Goal: Complete application form

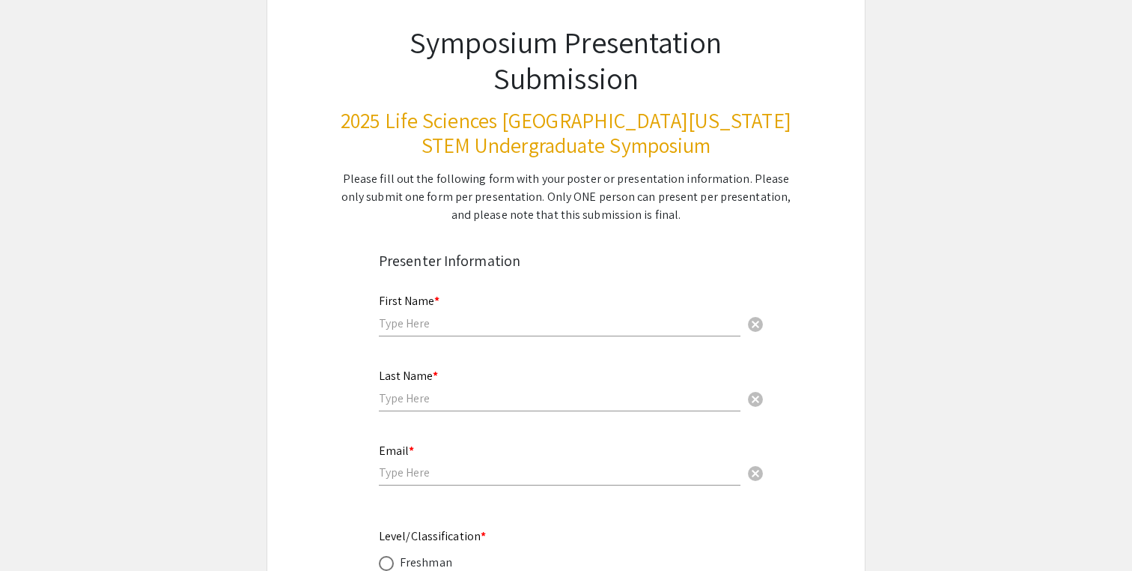
scroll to position [132, 0]
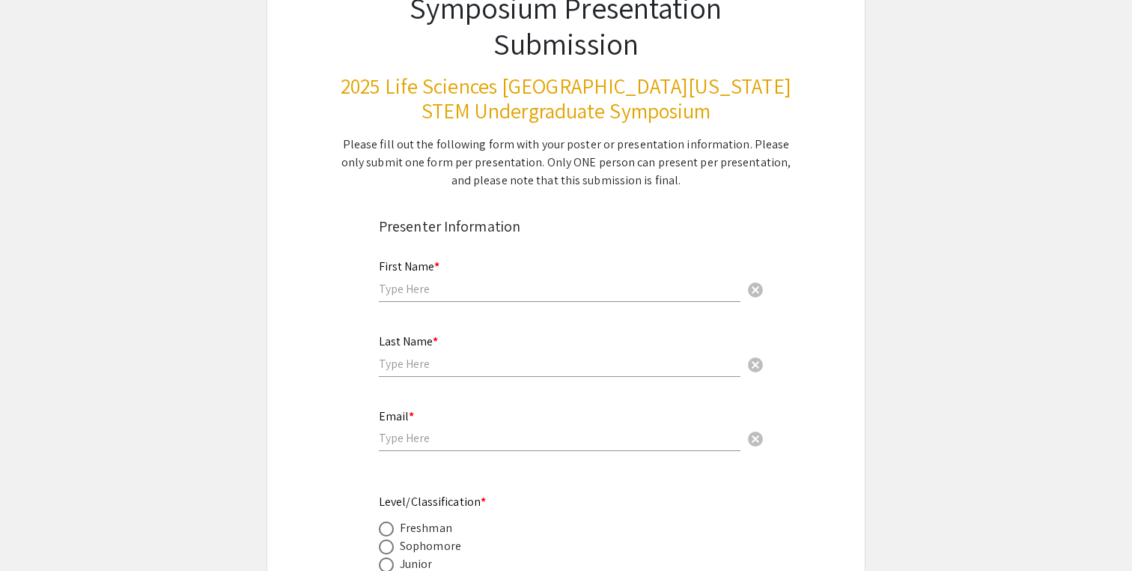
click at [489, 274] on div "First Name * cancel" at bounding box center [560, 273] width 362 height 57
type input "[PERSON_NAME]"
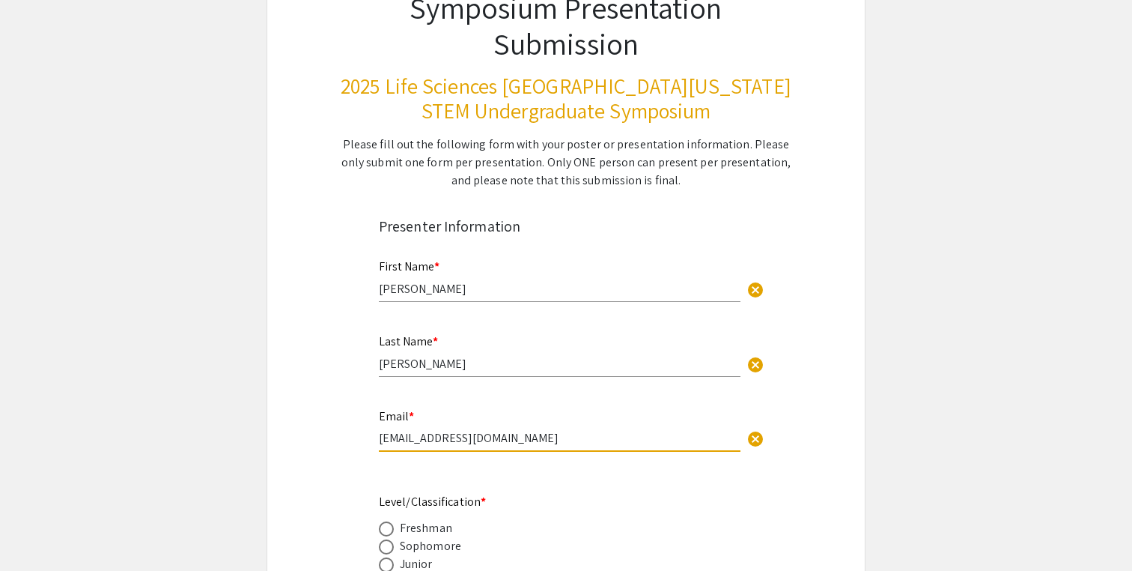
type input "[EMAIL_ADDRESS][DOMAIN_NAME]"
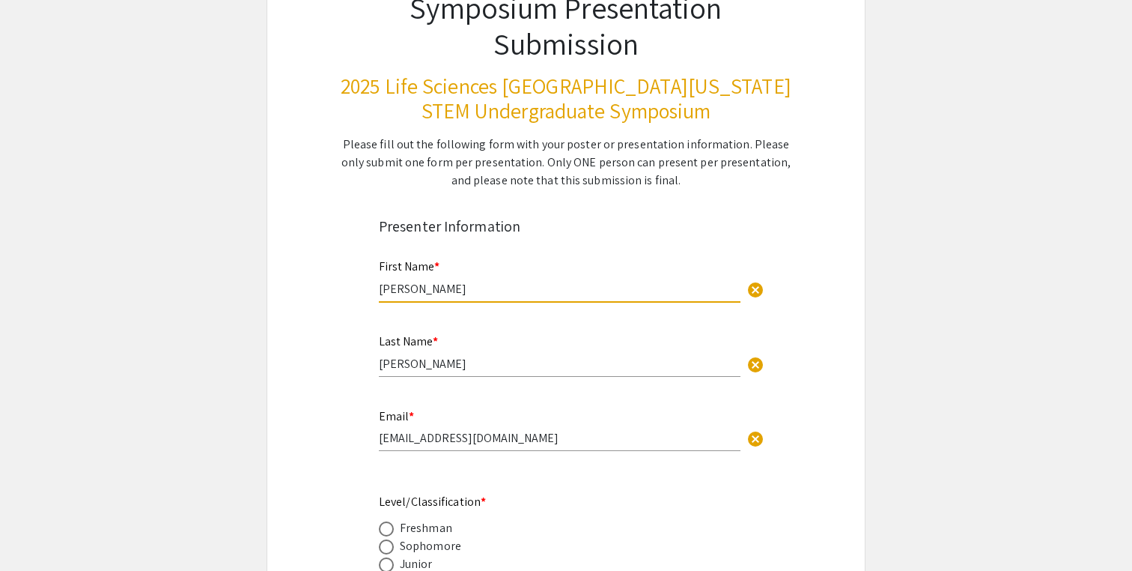
click at [647, 293] on input "[PERSON_NAME]" at bounding box center [560, 289] width 362 height 16
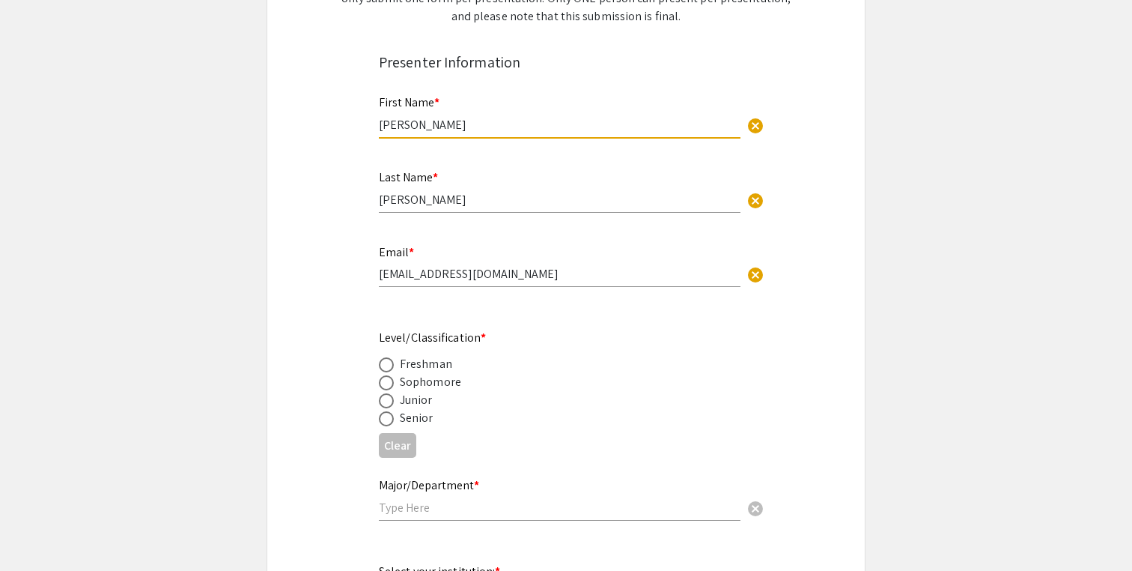
scroll to position [335, 0]
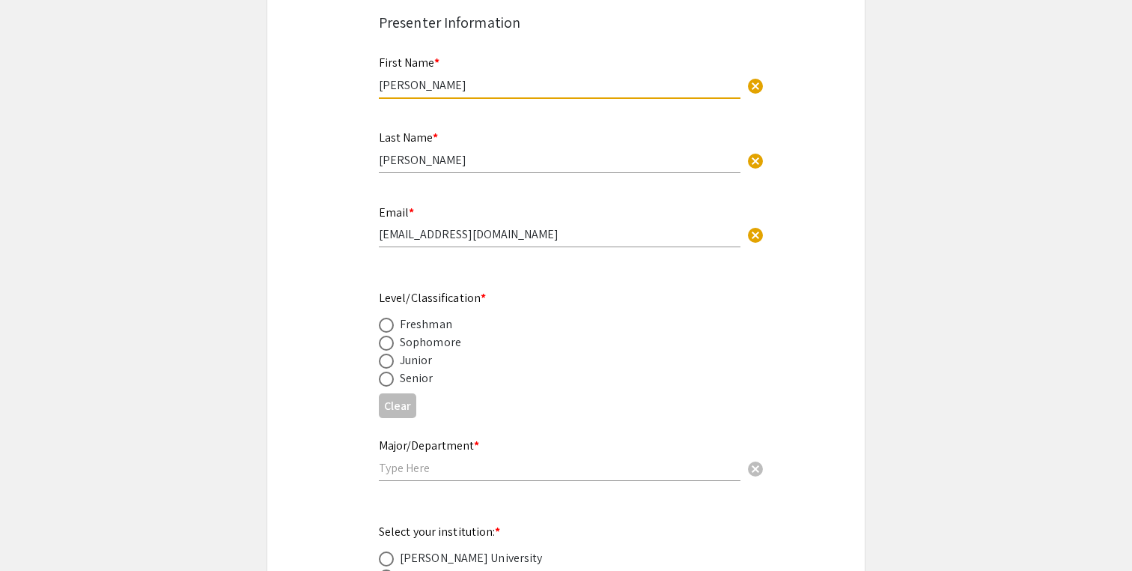
click at [431, 340] on div "Sophomore" at bounding box center [430, 342] width 61 height 18
click at [386, 363] on span at bounding box center [386, 360] width 15 height 15
click at [386, 363] on input "radio" at bounding box center [386, 360] width 15 height 15
radio input "true"
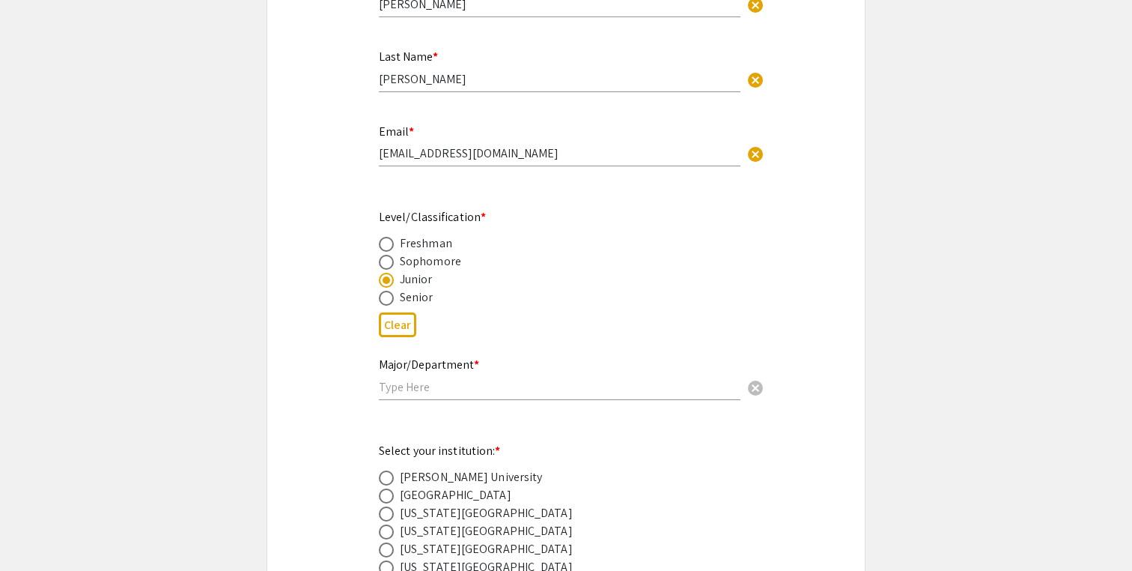
scroll to position [422, 0]
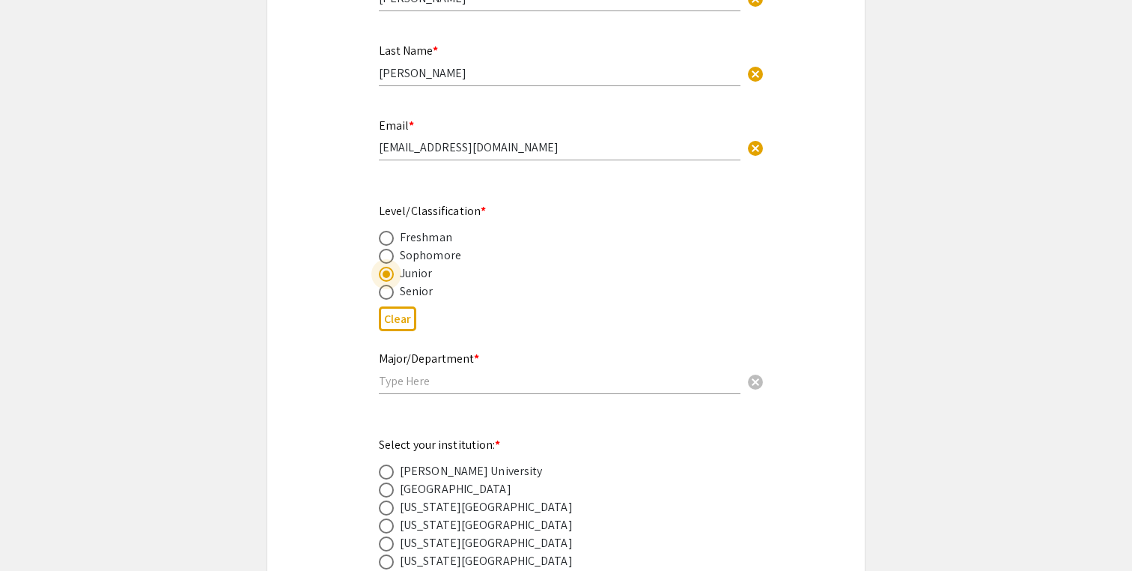
click at [390, 381] on input "text" at bounding box center [560, 381] width 362 height 16
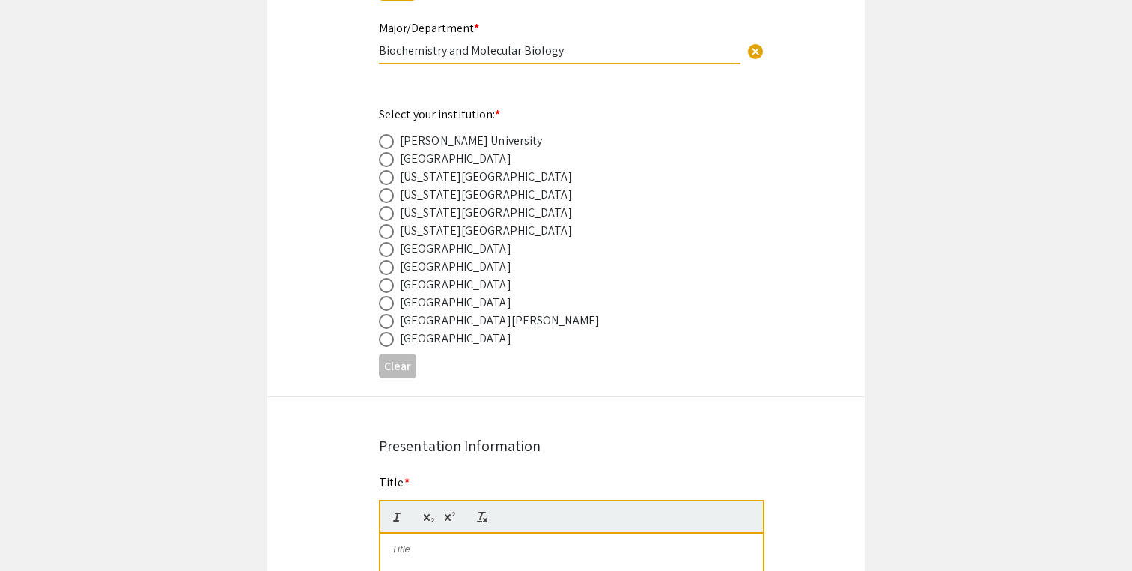
scroll to position [764, 0]
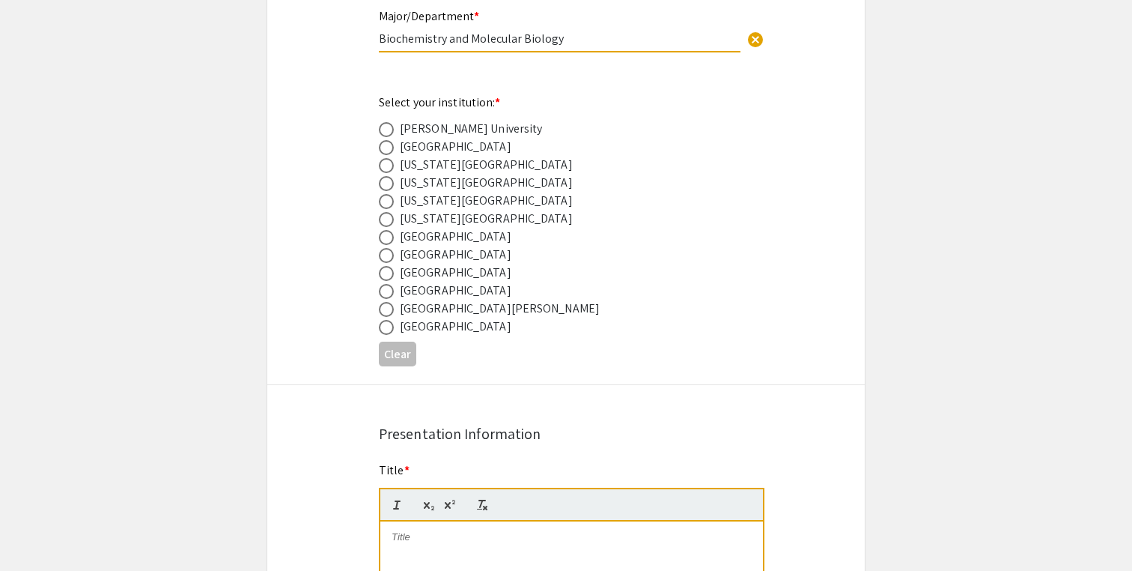
type input "Biochemistry and Molecular Biology"
click at [386, 319] on mat-radio-button at bounding box center [389, 326] width 21 height 18
click at [386, 321] on span at bounding box center [386, 327] width 15 height 15
click at [386, 321] on input "radio" at bounding box center [386, 327] width 15 height 15
radio input "true"
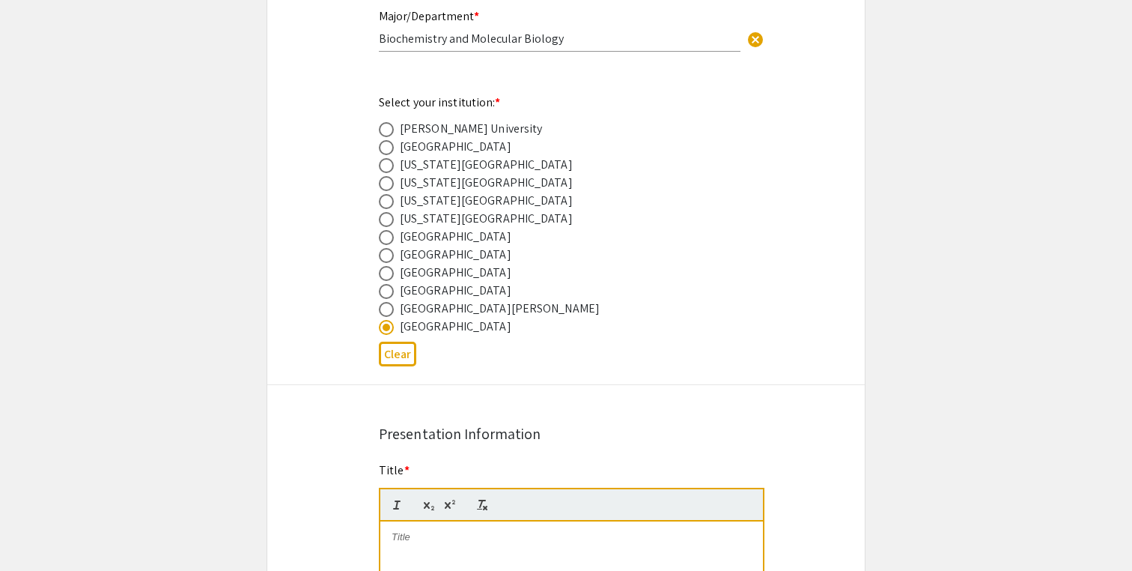
scroll to position [854, 0]
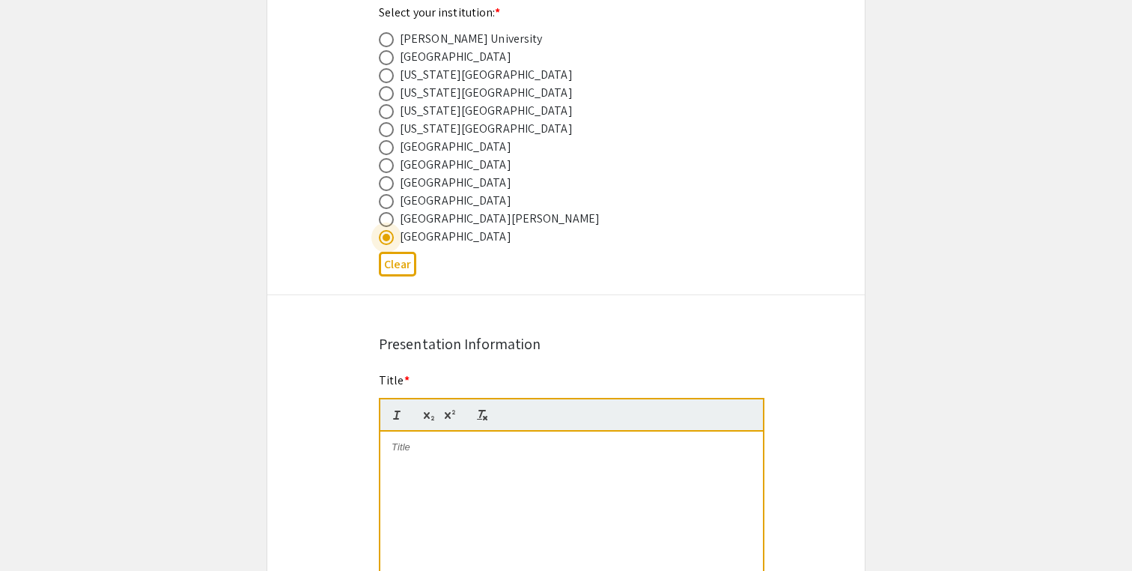
click at [415, 458] on div at bounding box center [571, 543] width 383 height 225
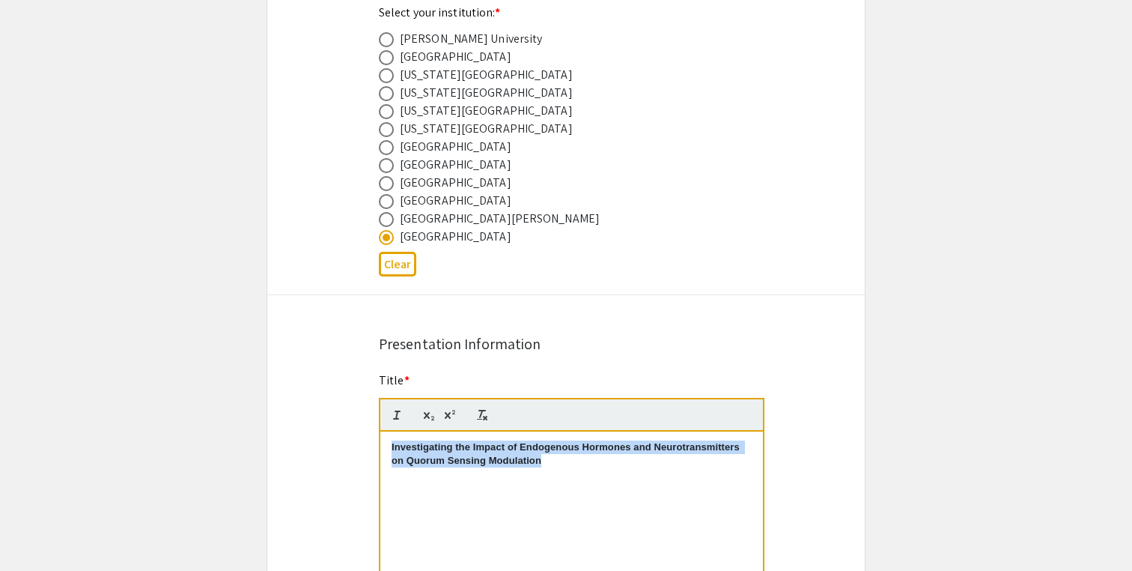
drag, startPoint x: 554, startPoint y: 468, endPoint x: 387, endPoint y: 445, distance: 168.6
click at [387, 445] on div "Investigating the Impact of Endogenous Hormones and Neurotransmitters on Quorum…" at bounding box center [571, 543] width 383 height 225
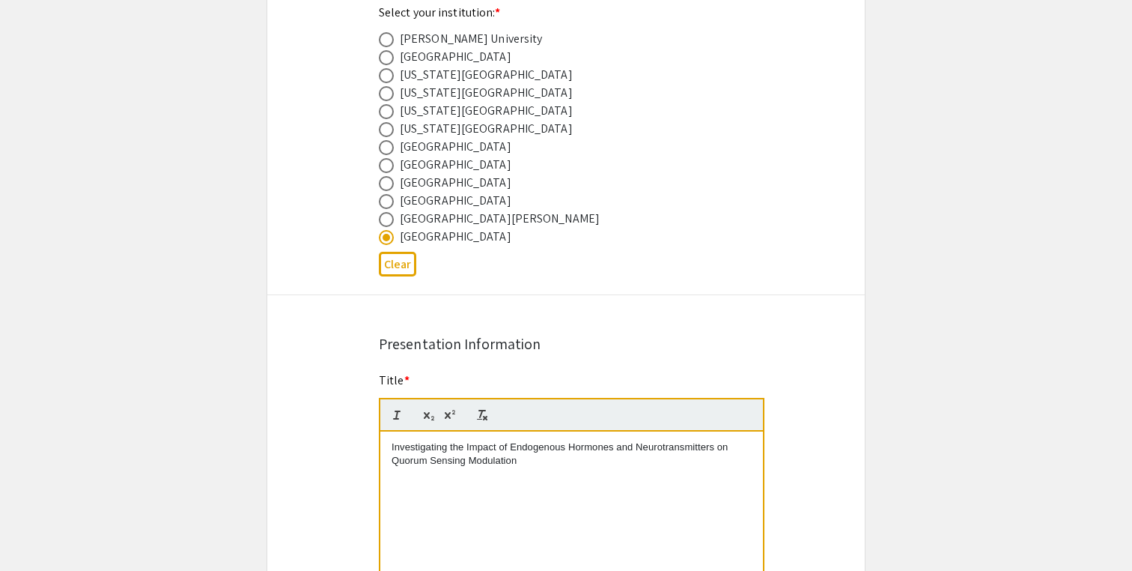
click at [443, 478] on div "Investigating the Impact of Endogenous Hormones and Neurotransmitters on Quorum…" at bounding box center [571, 543] width 383 height 225
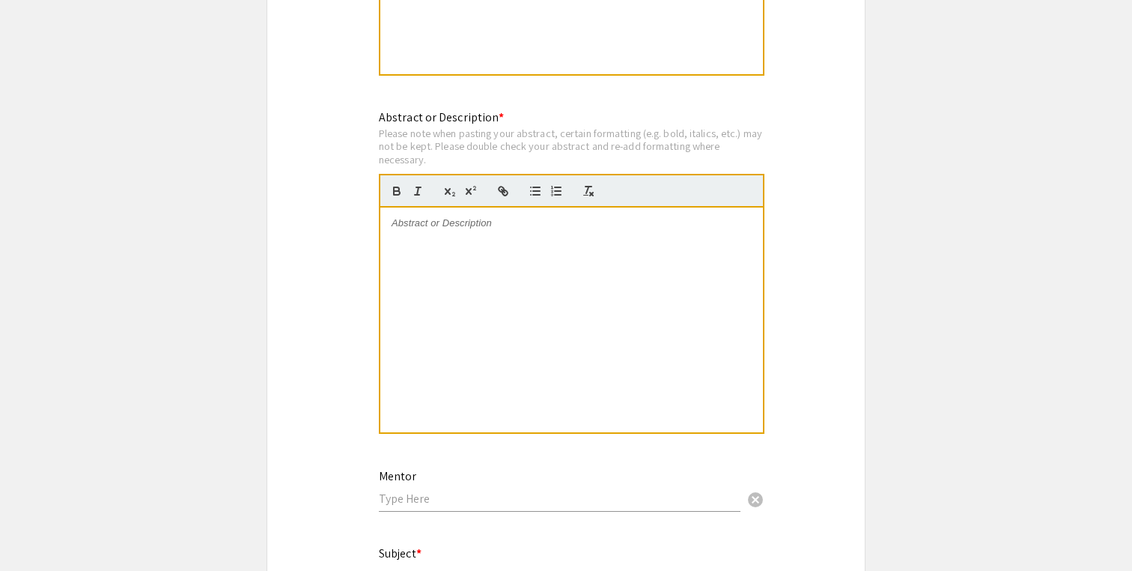
scroll to position [1440, 0]
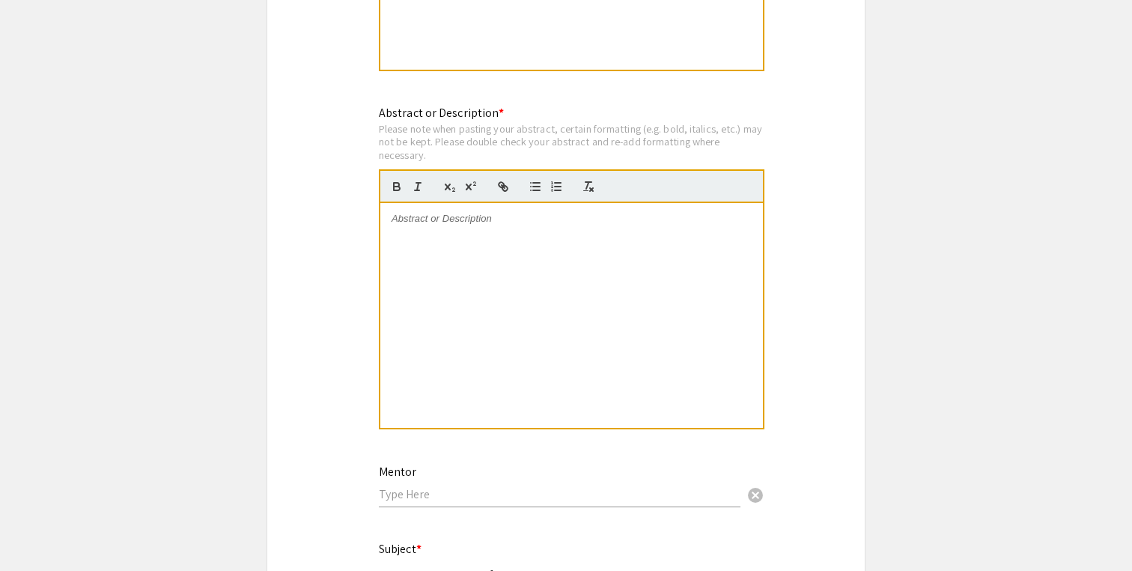
click at [484, 249] on div at bounding box center [571, 315] width 383 height 225
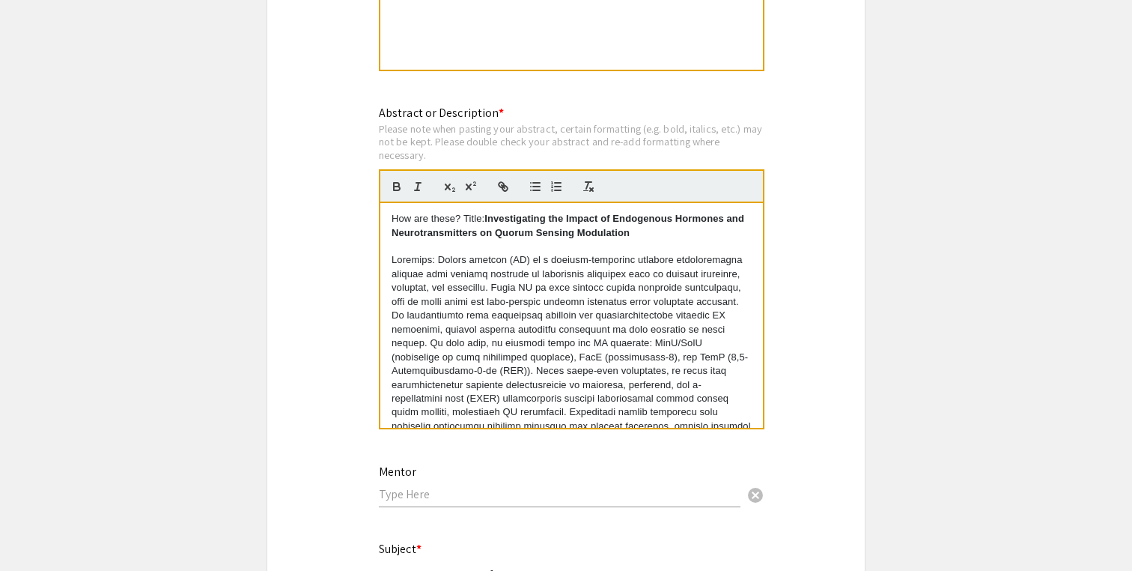
scroll to position [0, 0]
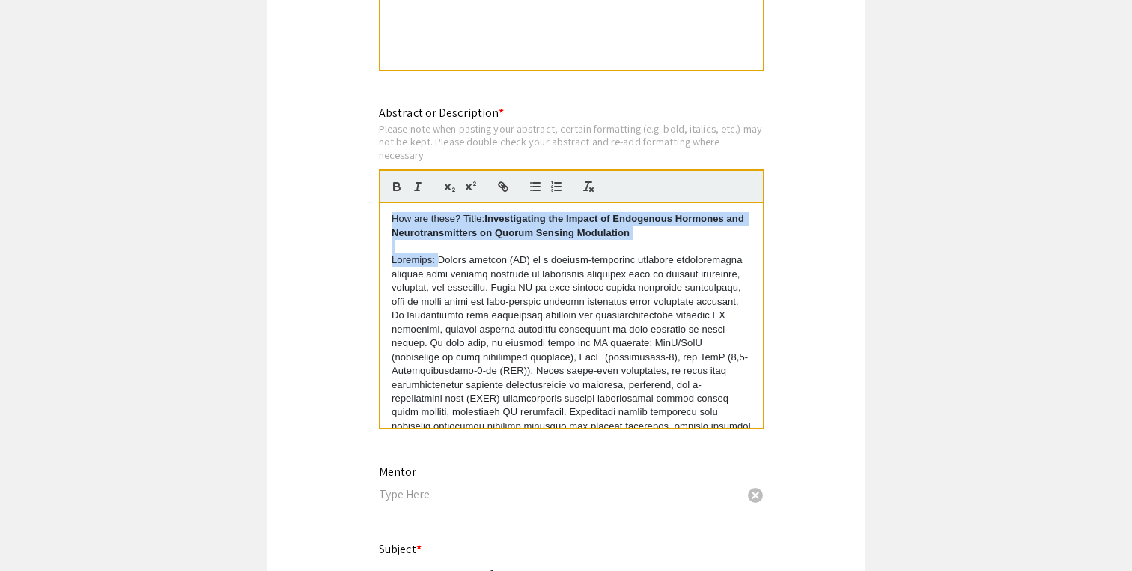
drag, startPoint x: 434, startPoint y: 261, endPoint x: 389, endPoint y: 215, distance: 65.1
click at [389, 215] on div "How are these? Title: Investigating the Impact of Endogenous Hormones and Neuro…" at bounding box center [571, 315] width 383 height 225
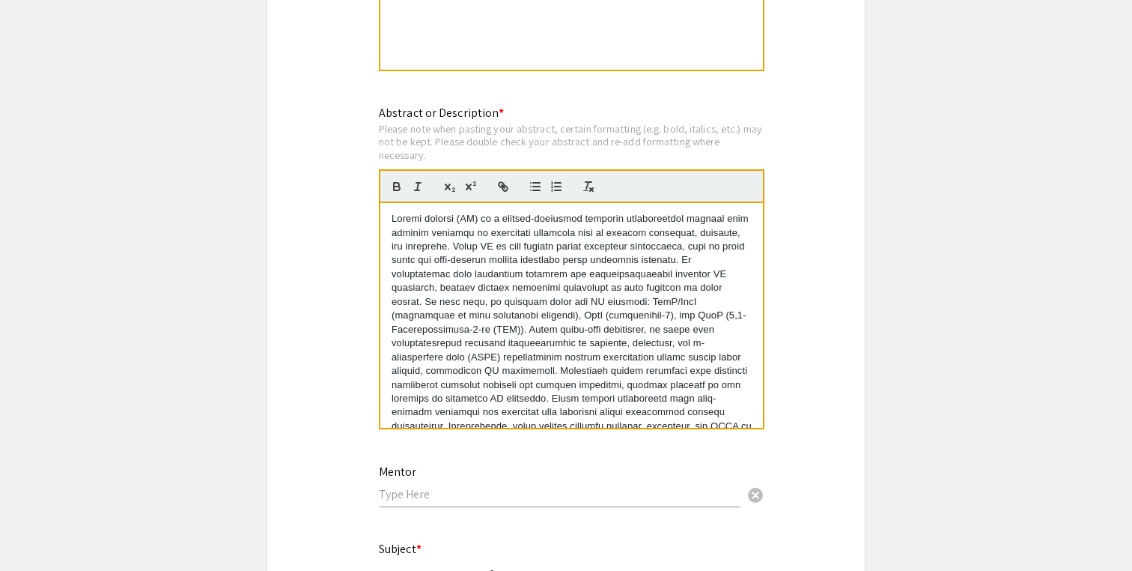
click at [517, 298] on p at bounding box center [572, 357] width 360 height 290
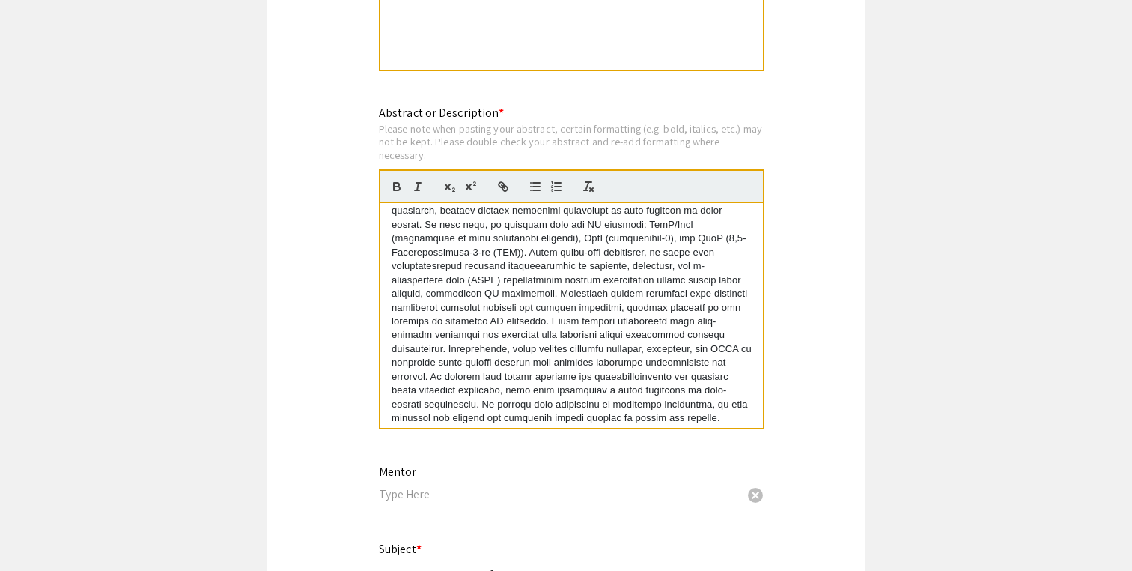
scroll to position [76, 0]
click at [480, 491] on input "text" at bounding box center [560, 494] width 362 height 16
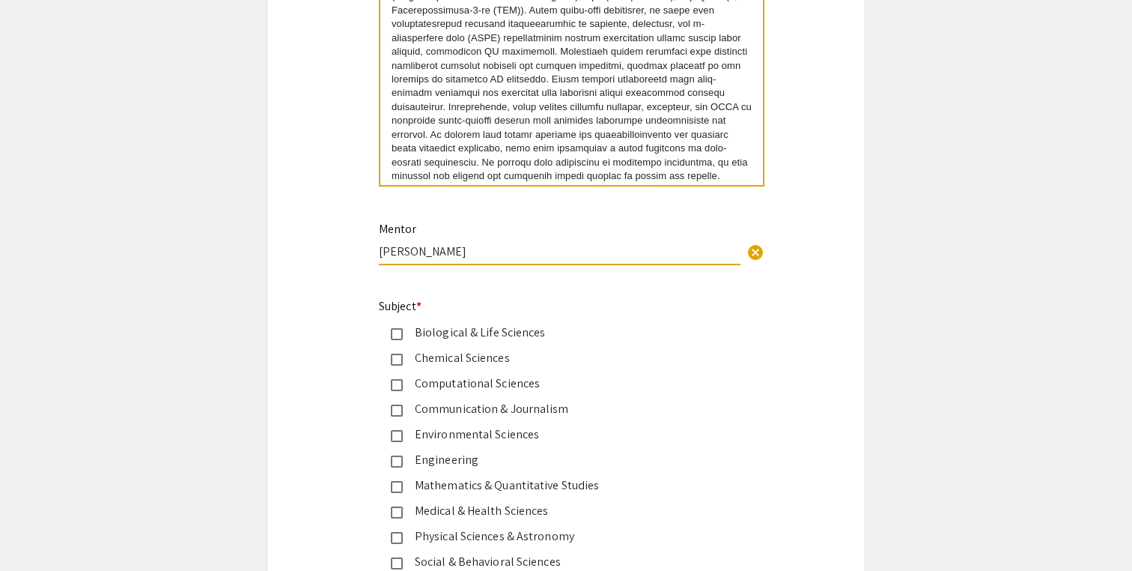
scroll to position [1688, 0]
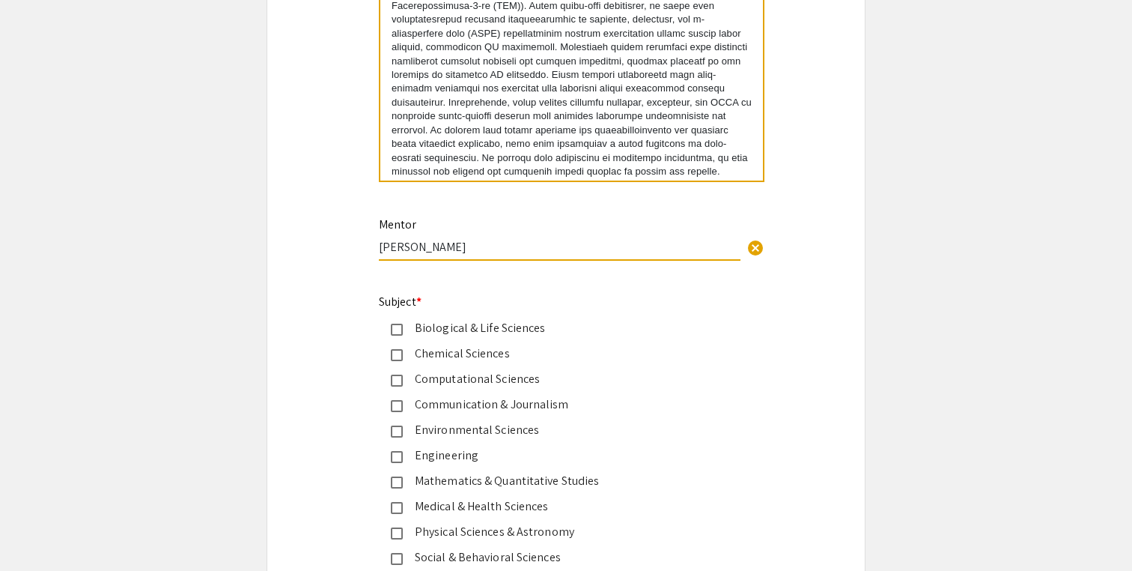
type input "[PERSON_NAME]"
click at [476, 323] on div "Biological & Life Sciences" at bounding box center [560, 328] width 314 height 18
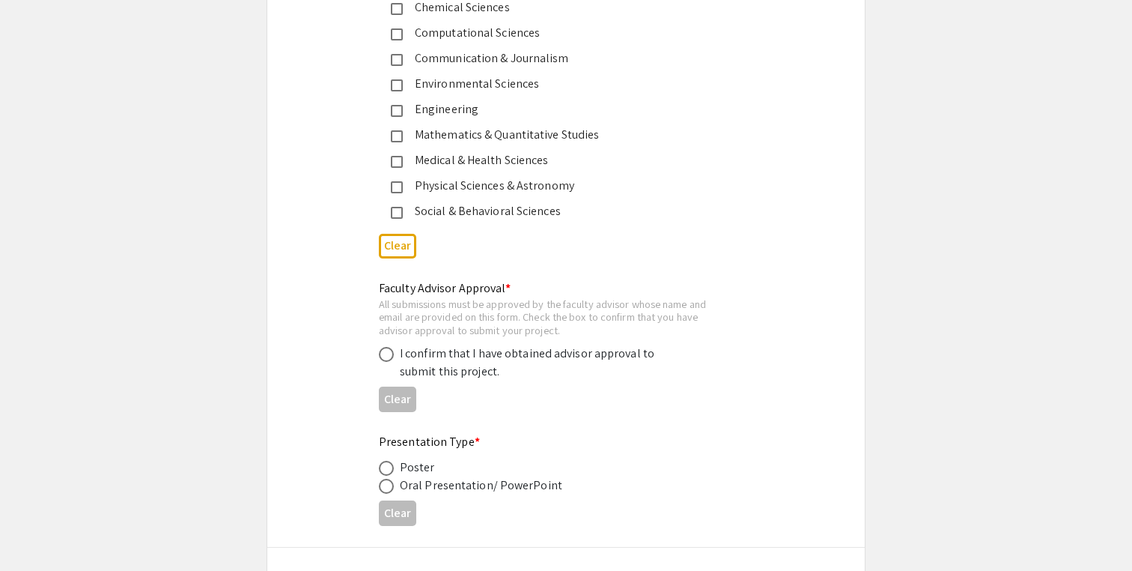
scroll to position [2034, 0]
click at [468, 362] on div "I confirm that I have obtained advisor approval to submit this project." at bounding box center [531, 362] width 262 height 36
click at [391, 359] on span at bounding box center [386, 353] width 15 height 15
click at [391, 359] on input "radio" at bounding box center [386, 353] width 15 height 15
radio input "true"
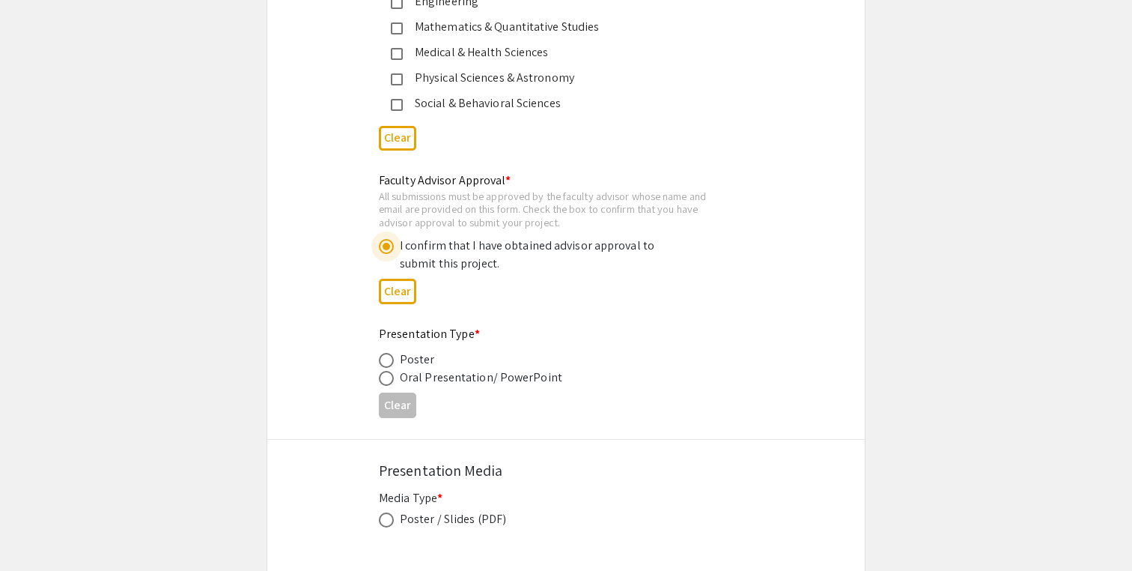
click at [384, 353] on span at bounding box center [386, 360] width 15 height 15
click at [384, 353] on input "radio" at bounding box center [386, 360] width 15 height 15
radio input "true"
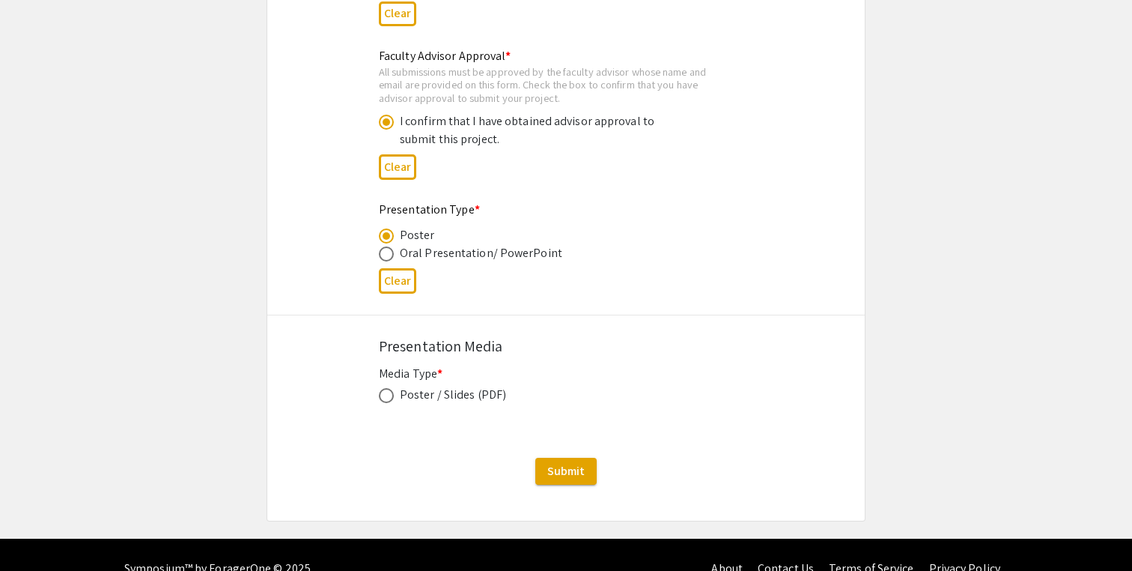
scroll to position [2274, 0]
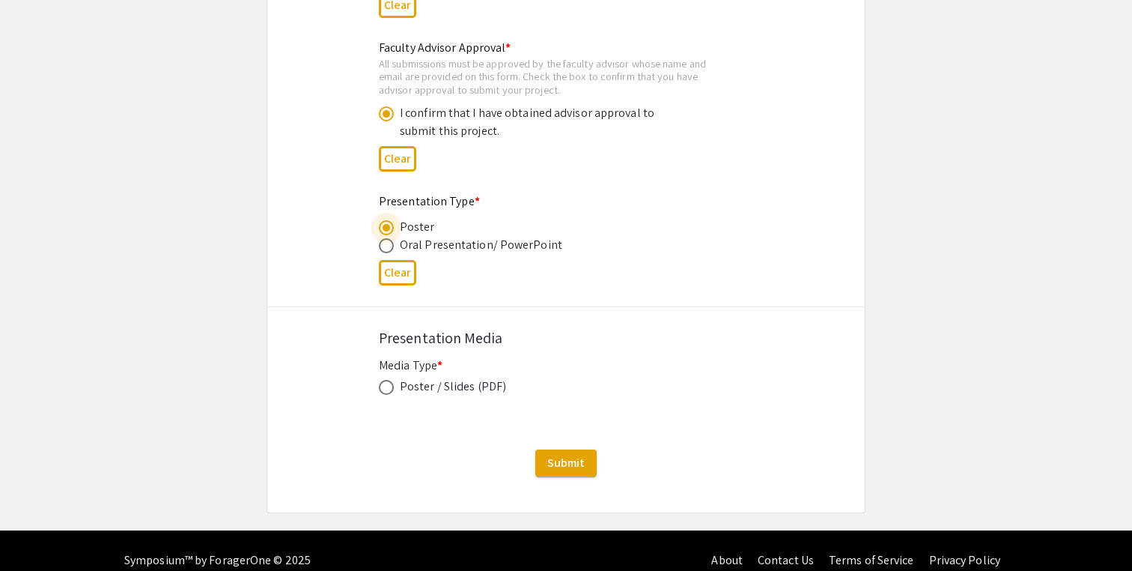
click at [384, 382] on span at bounding box center [386, 387] width 15 height 15
click at [384, 382] on input "radio" at bounding box center [386, 387] width 15 height 15
radio input "true"
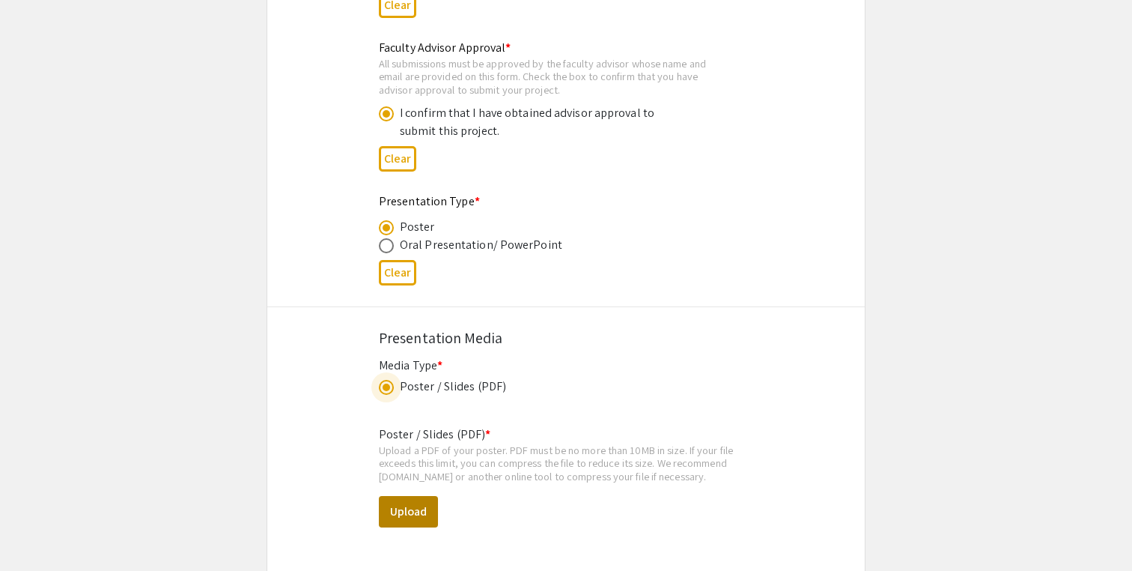
click at [418, 504] on button "Upload" at bounding box center [408, 511] width 59 height 31
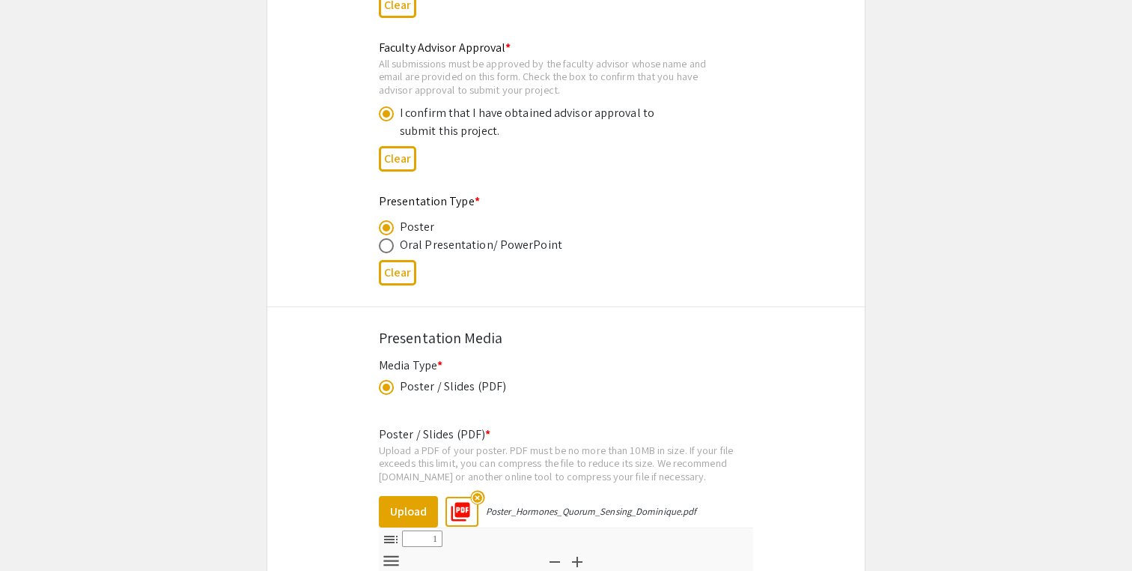
select select "custom"
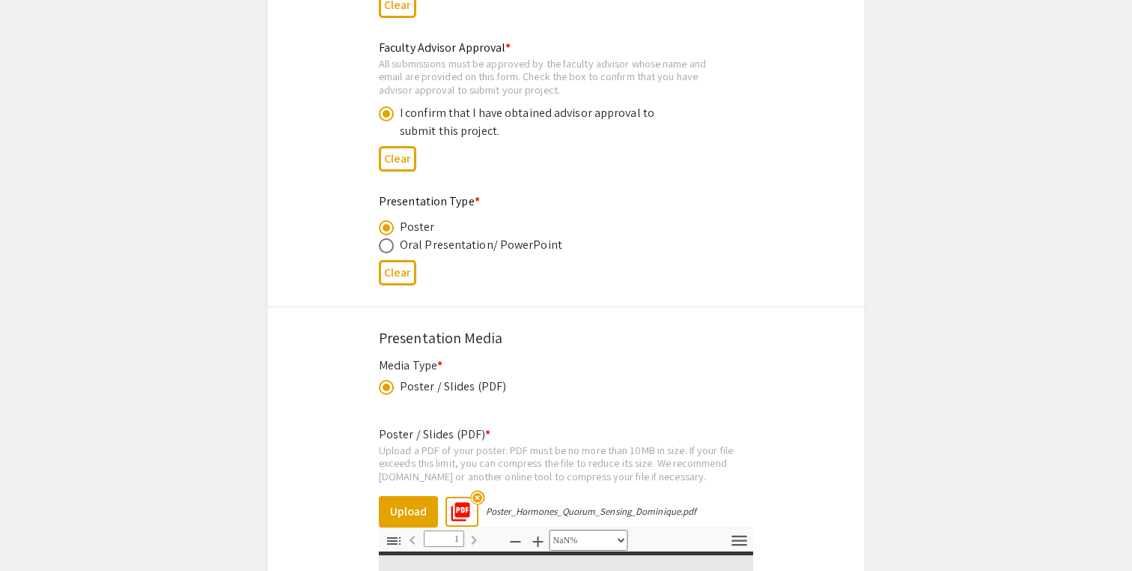
type input "0"
select select "custom"
type input "1"
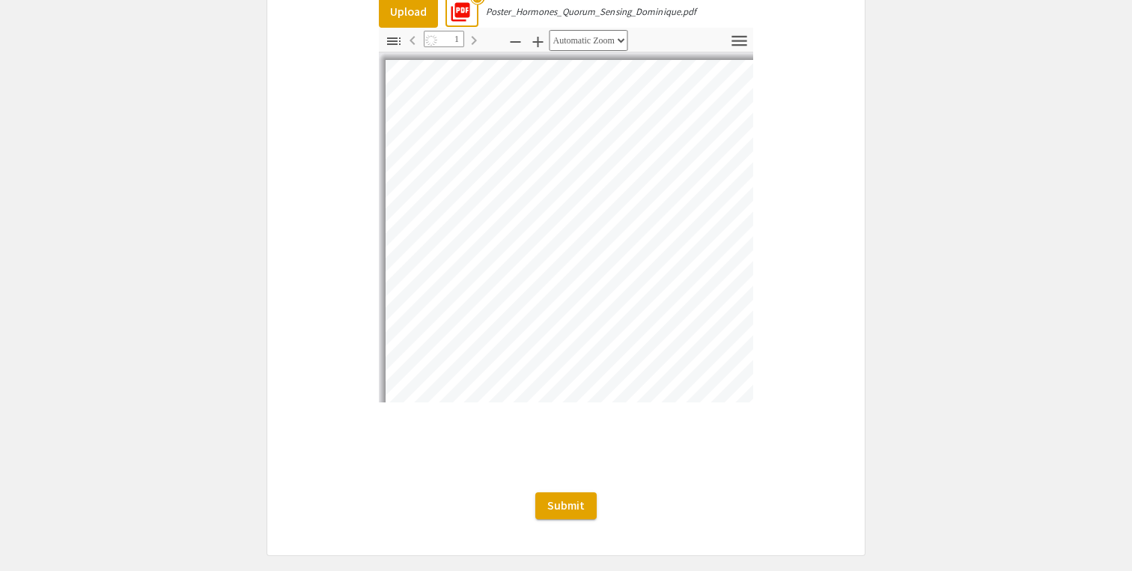
scroll to position [2839, 0]
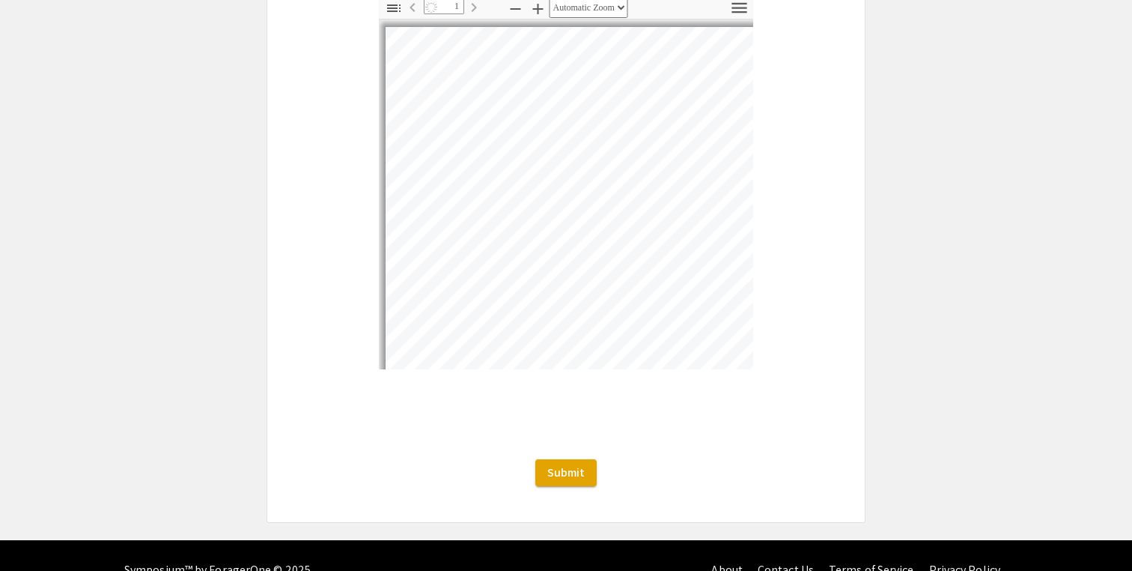
select select "custom"
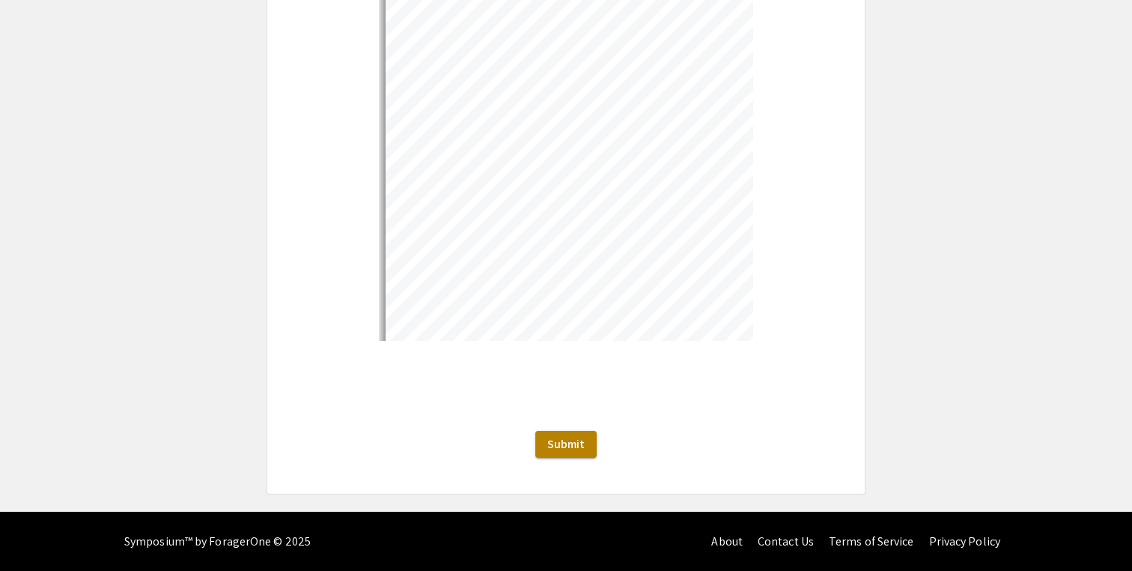
scroll to position [2834, 0]
click at [557, 439] on span "Submit" at bounding box center [565, 444] width 37 height 16
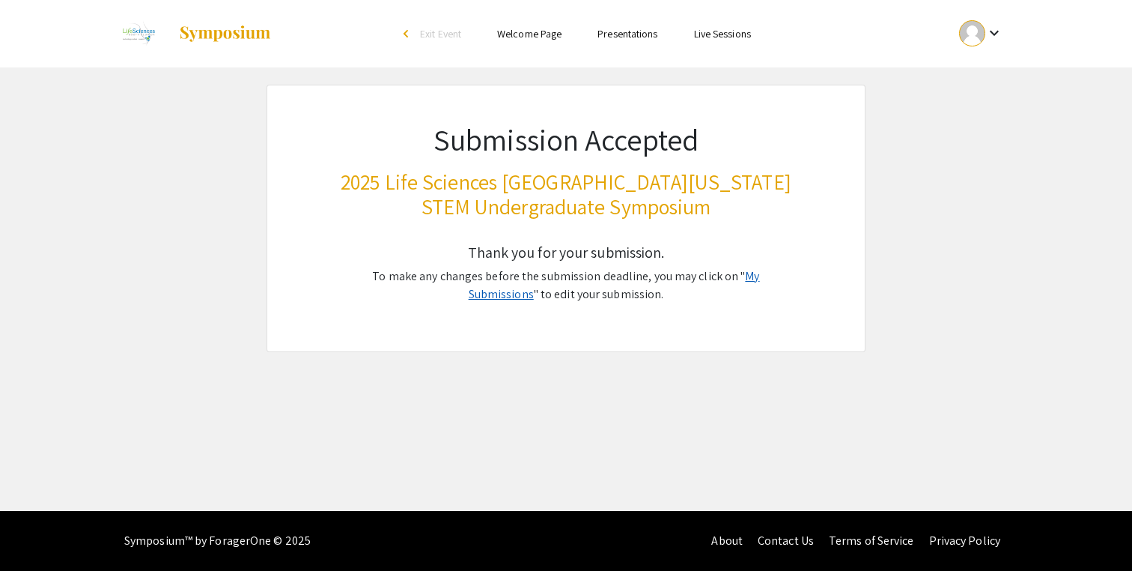
click at [729, 270] on link "My Submissions" at bounding box center [614, 285] width 291 height 34
